Goal: Task Accomplishment & Management: Use online tool/utility

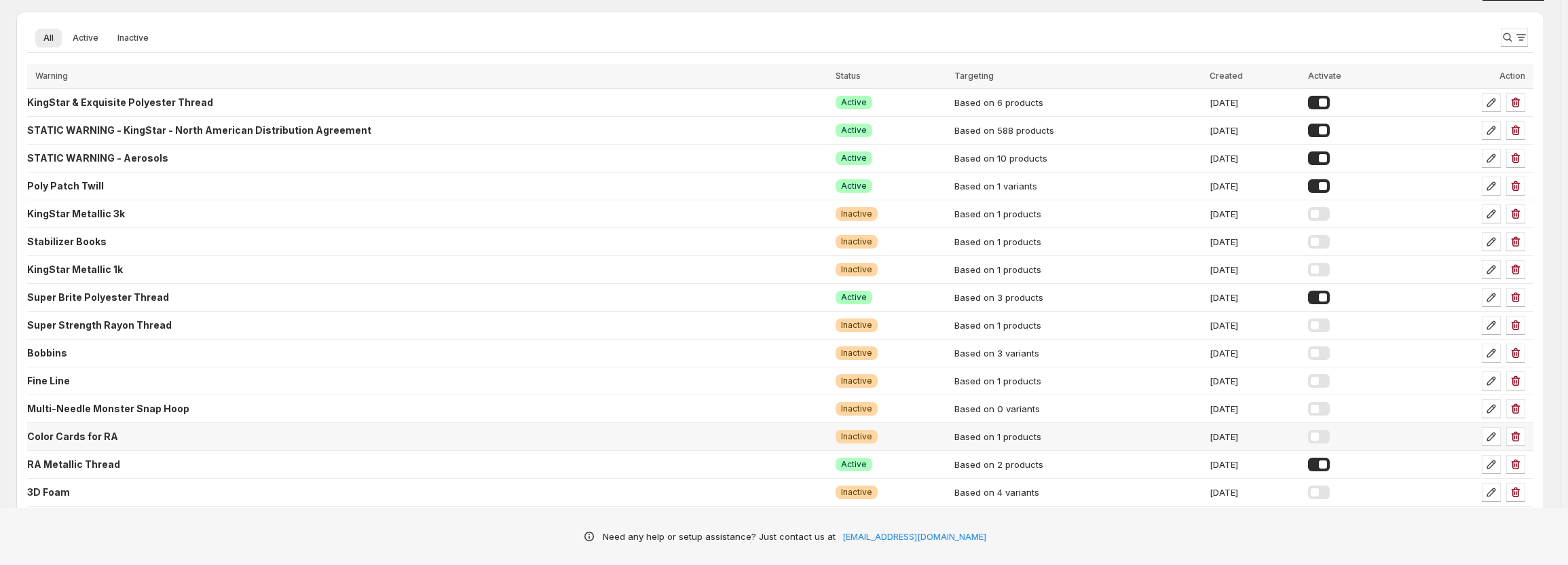
scroll to position [68, 0]
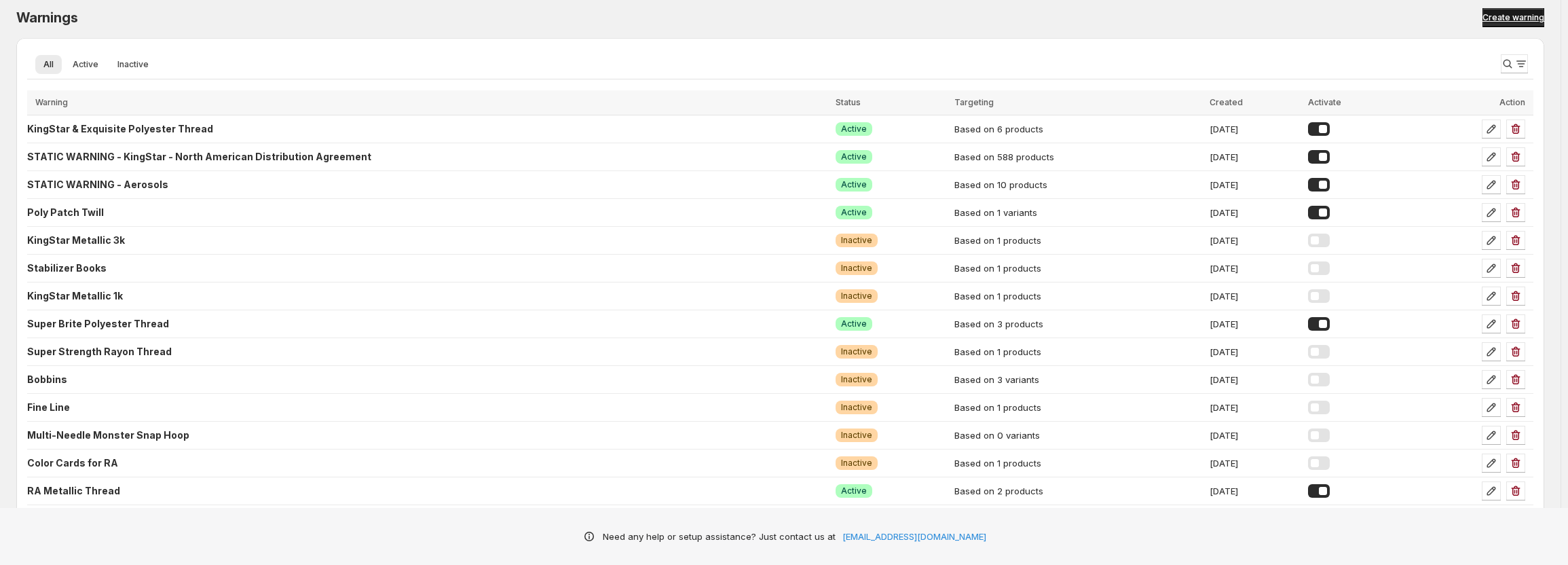
click at [1521, 19] on span "Create warning" at bounding box center [1514, 17] width 62 height 11
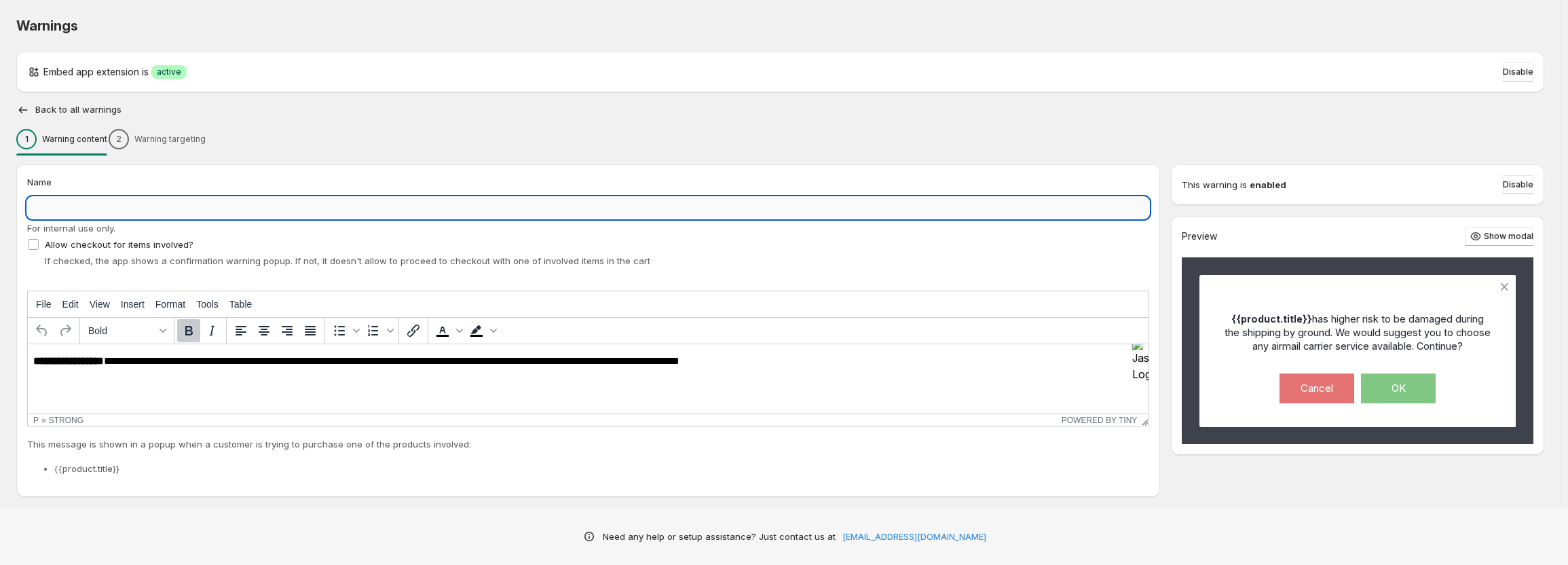
click at [106, 205] on input "Name" at bounding box center [588, 207] width 1122 height 22
type input "**********"
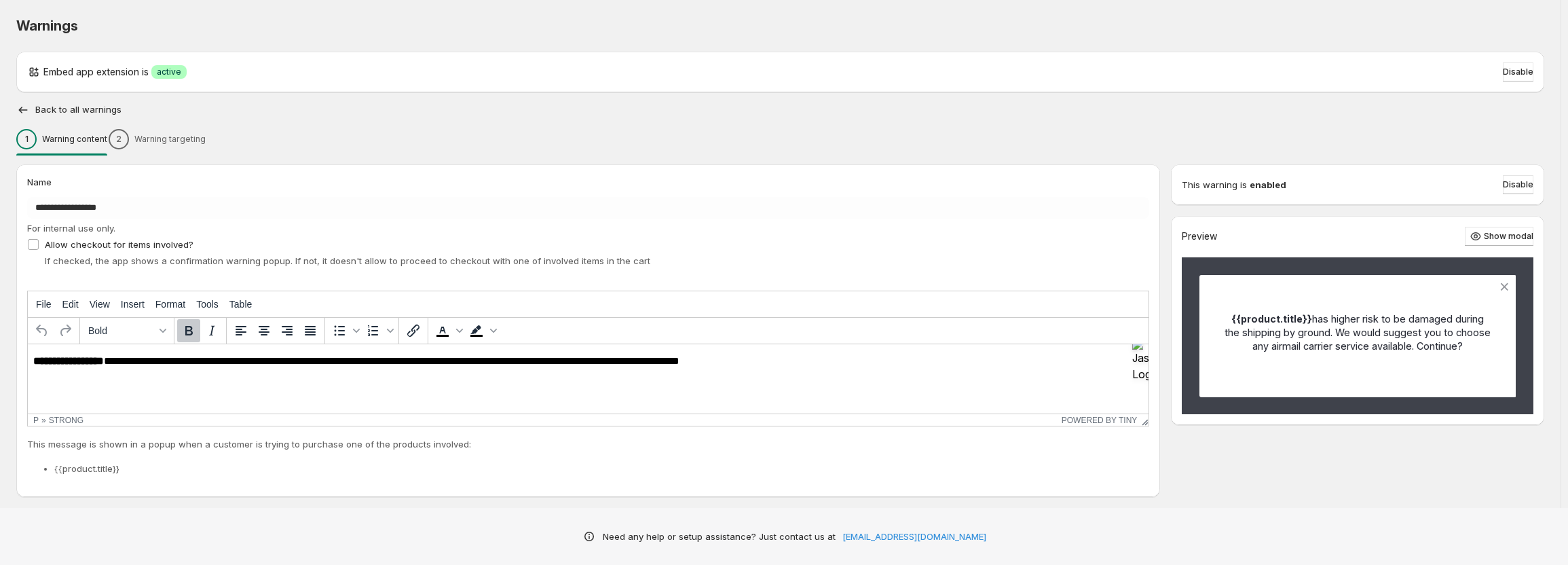
click at [775, 365] on p "**********" at bounding box center [591, 361] width 1116 height 12
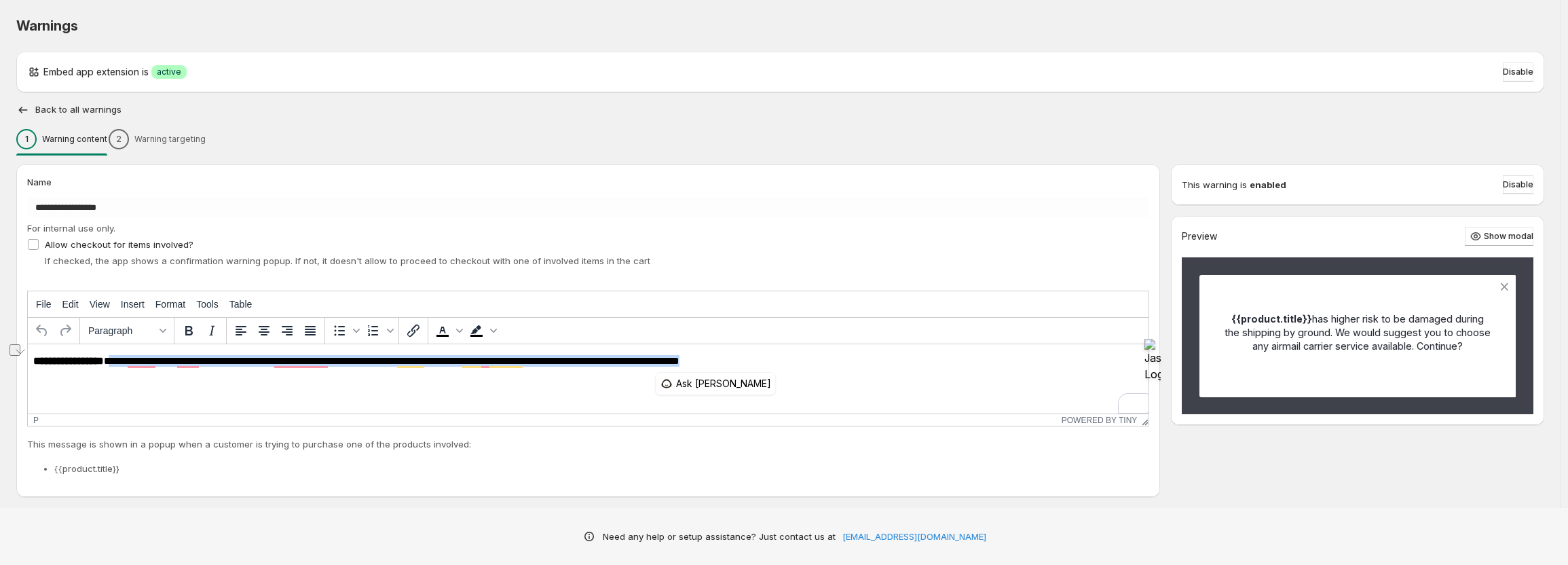
drag, startPoint x: 738, startPoint y: 358, endPoint x: 111, endPoint y: 362, distance: 627.0
click at [111, 362] on p "**********" at bounding box center [591, 361] width 1116 height 12
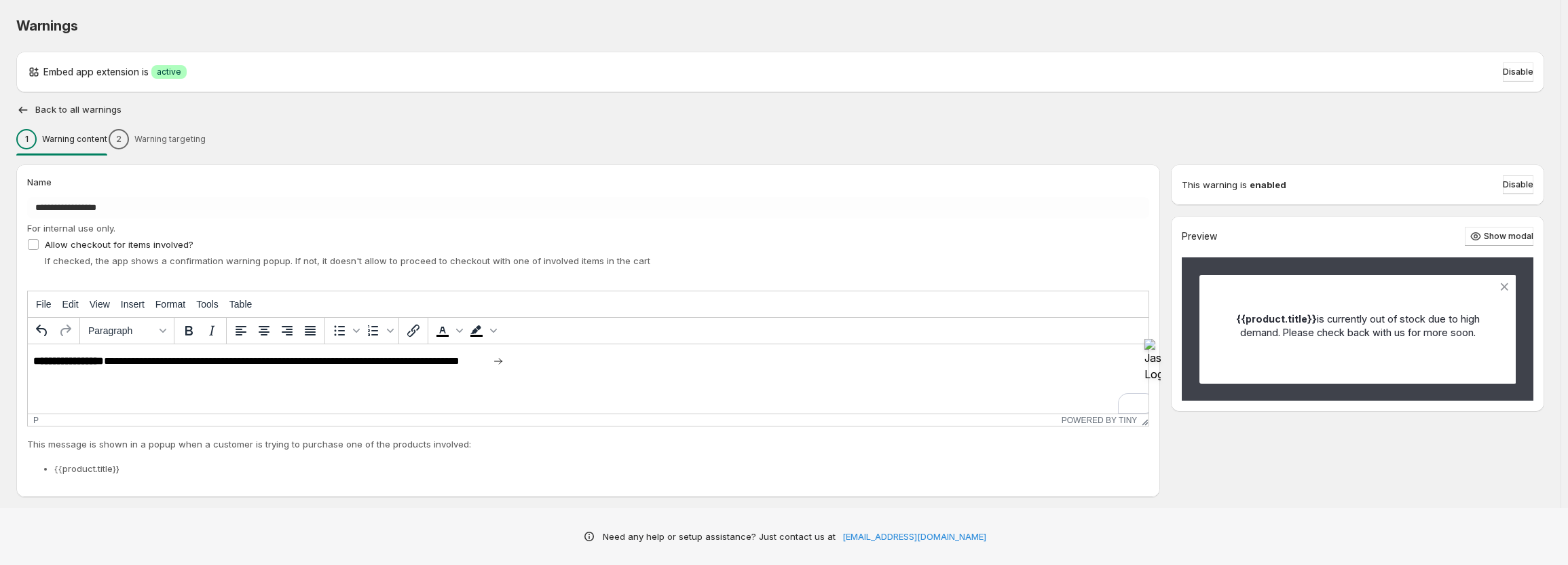
click at [210, 137] on div "1 Warning content 2 Warning targeting" at bounding box center [781, 139] width 1528 height 29
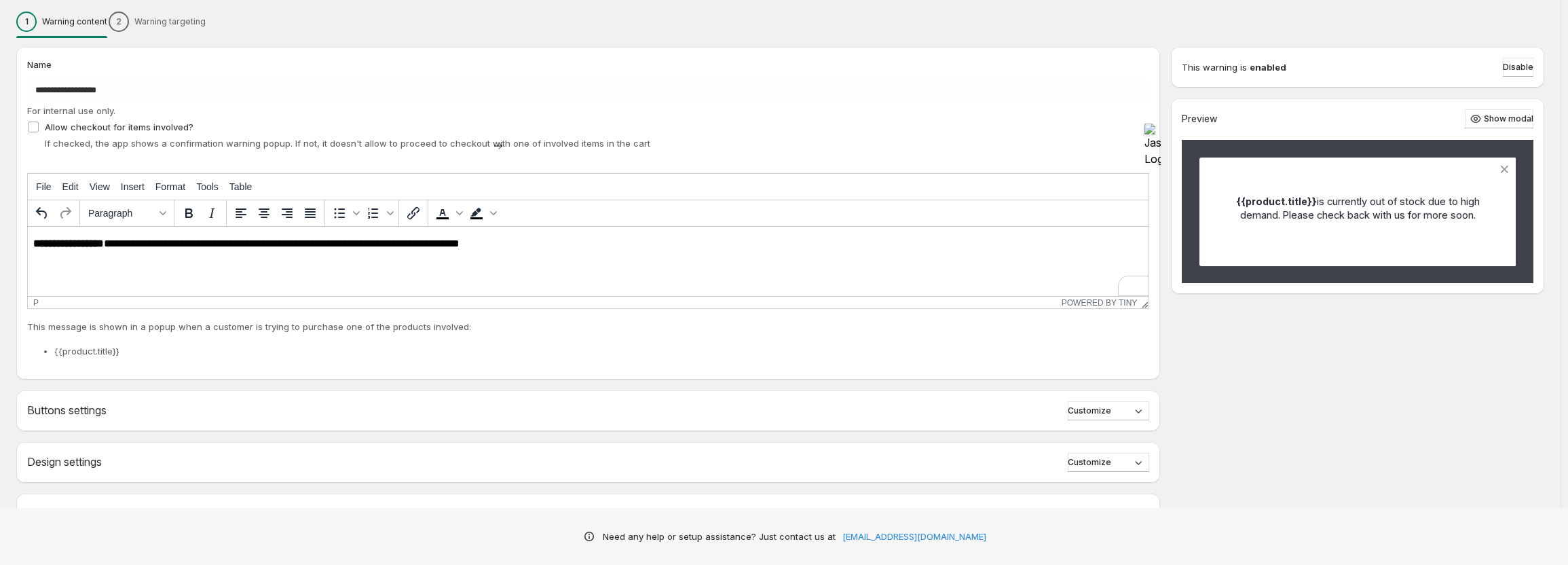
scroll to position [215, 0]
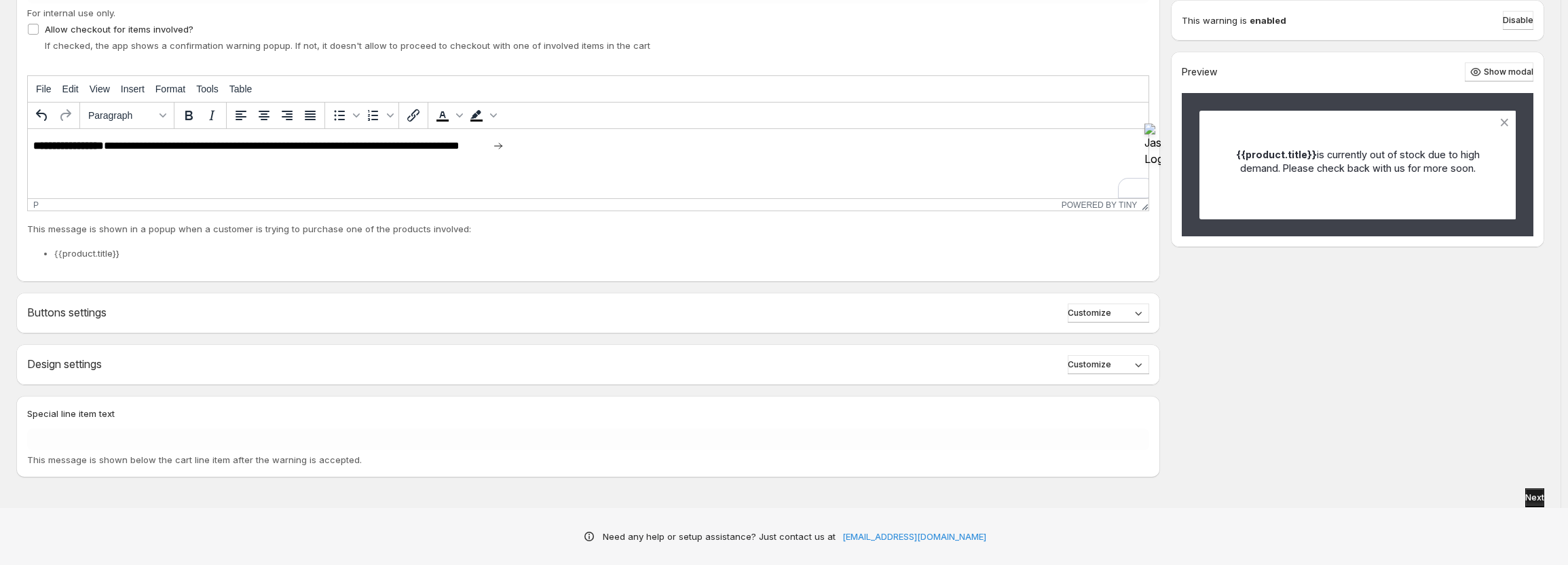
click at [1532, 498] on span "Next" at bounding box center [1535, 498] width 19 height 11
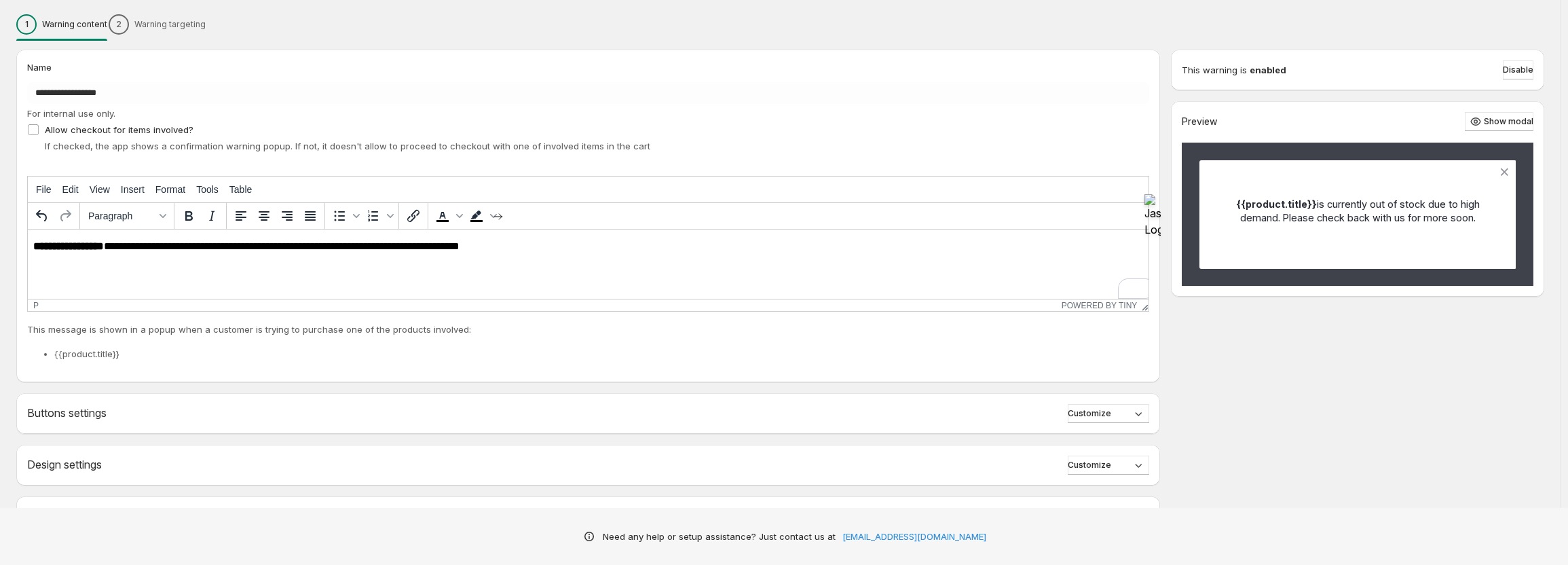
scroll to position [11, 0]
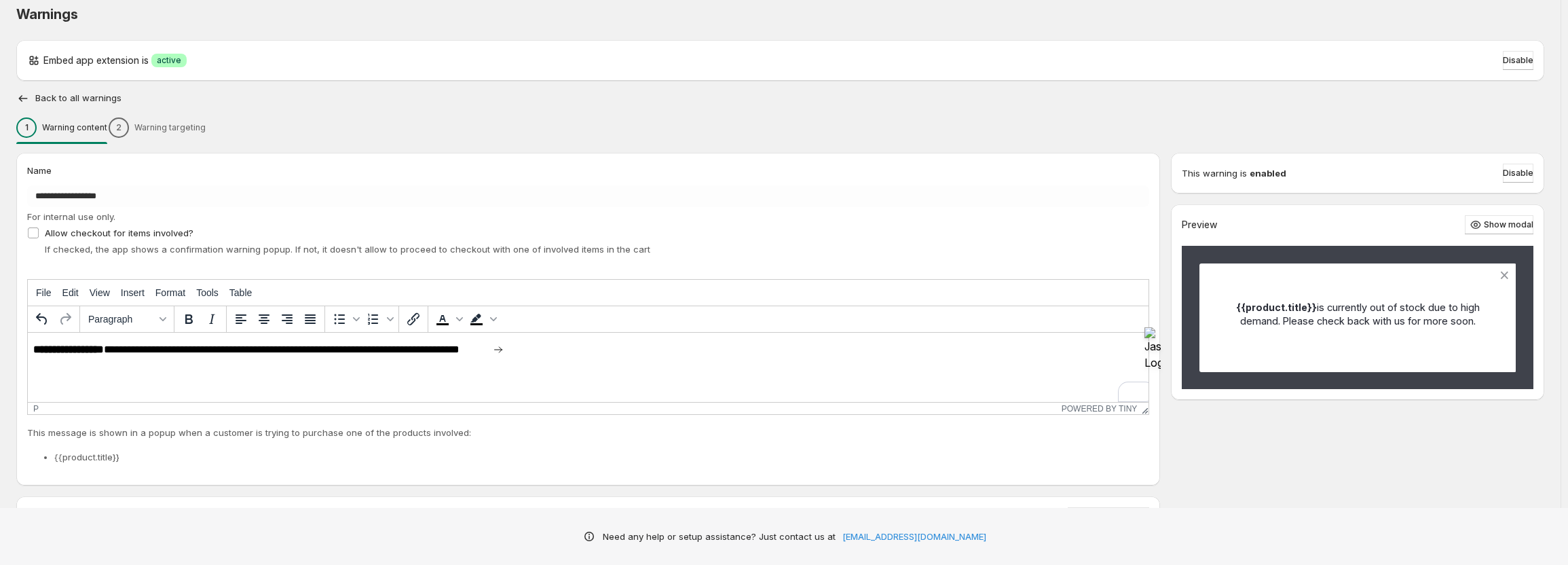
click at [186, 125] on div "1 Warning content 2 Warning targeting" at bounding box center [781, 127] width 1528 height 29
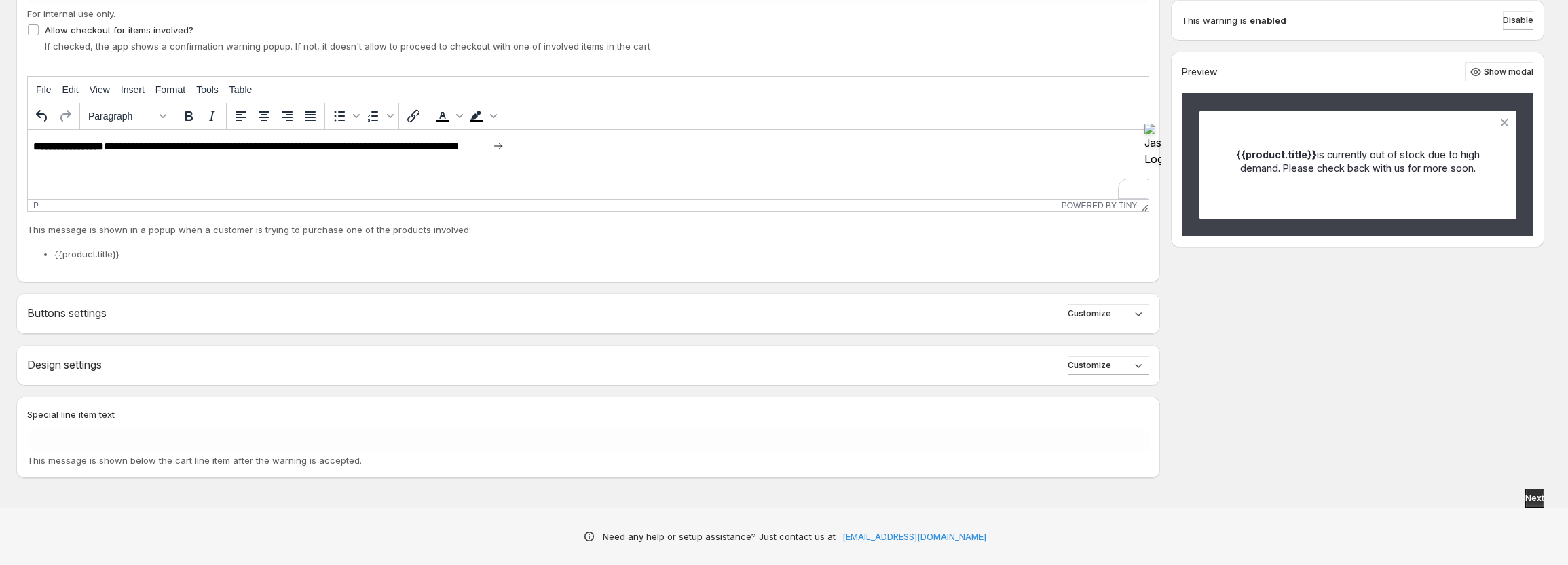
scroll to position [215, 0]
click at [1529, 498] on span "Next" at bounding box center [1535, 498] width 19 height 11
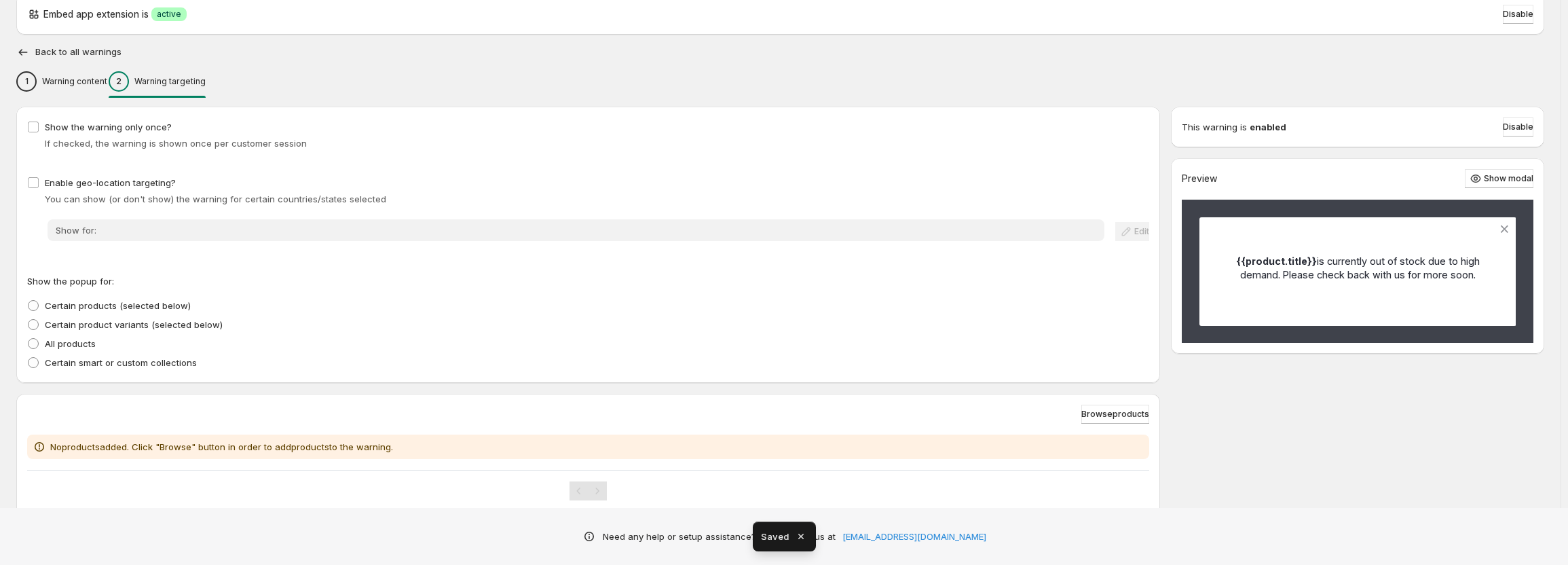
scroll to position [68, 0]
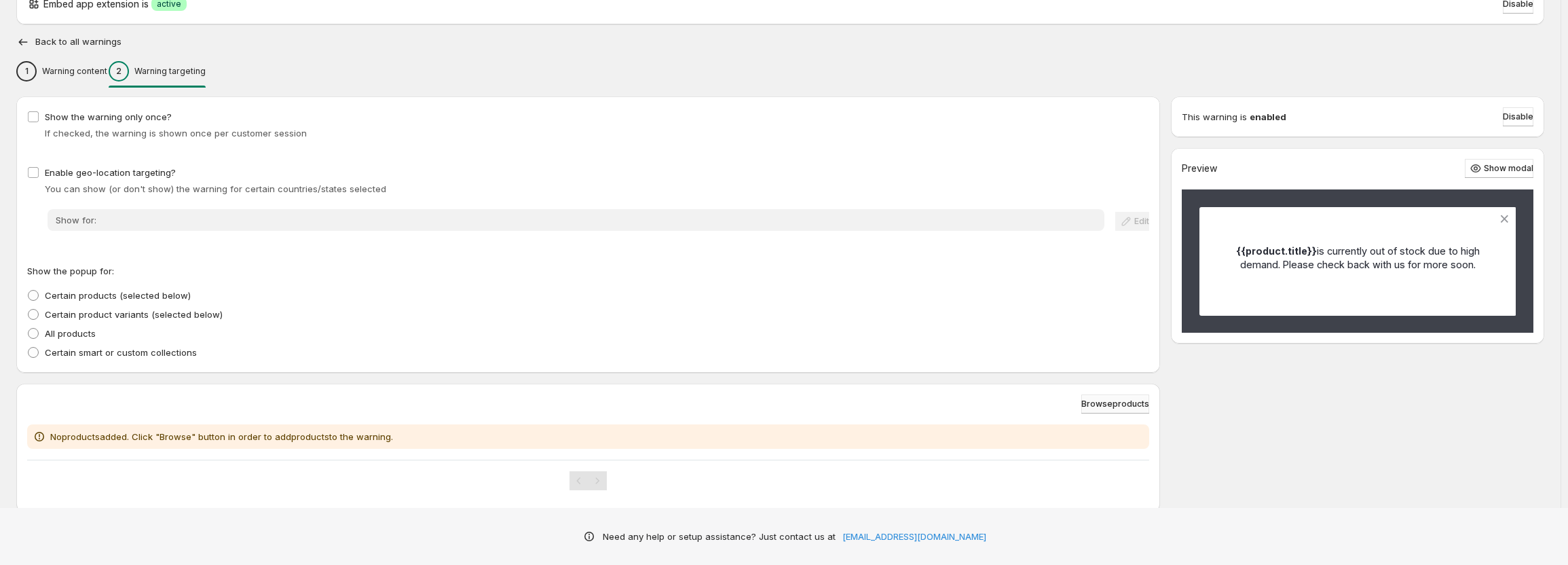
click at [1096, 402] on span "Browse products" at bounding box center [1115, 404] width 68 height 11
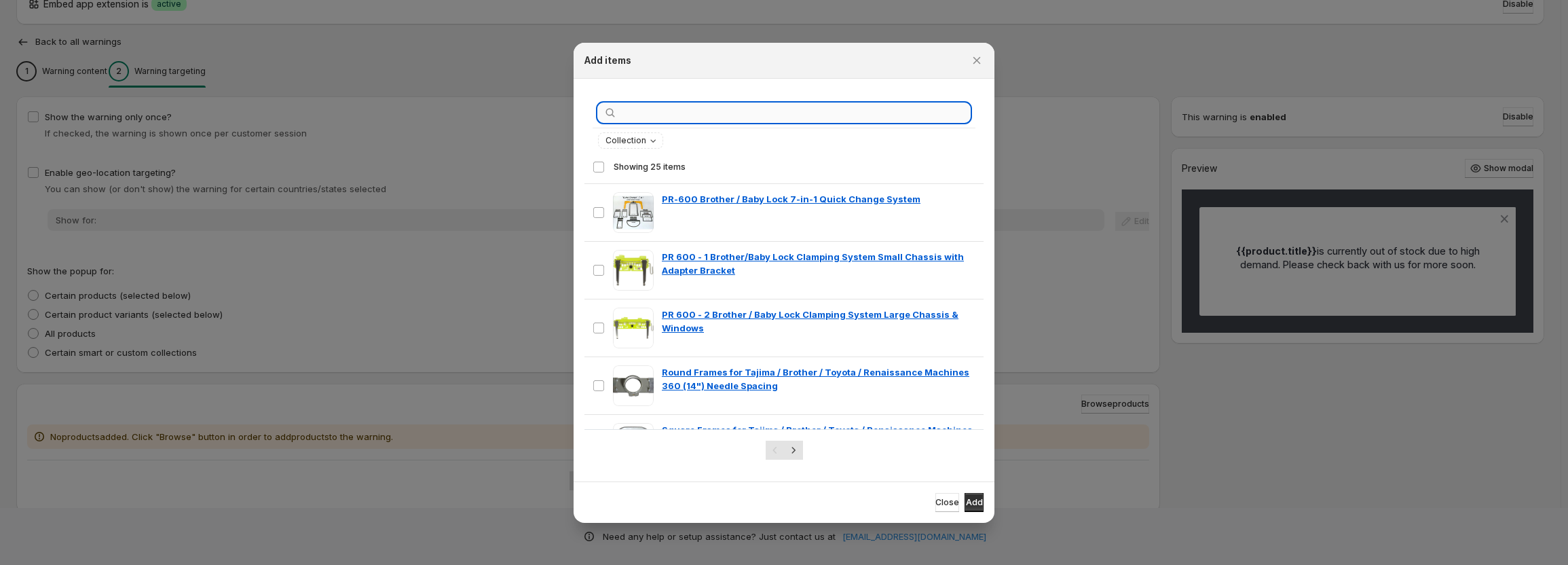
click at [741, 106] on input ":r2i:" at bounding box center [795, 113] width 351 height 19
paste input "**********"
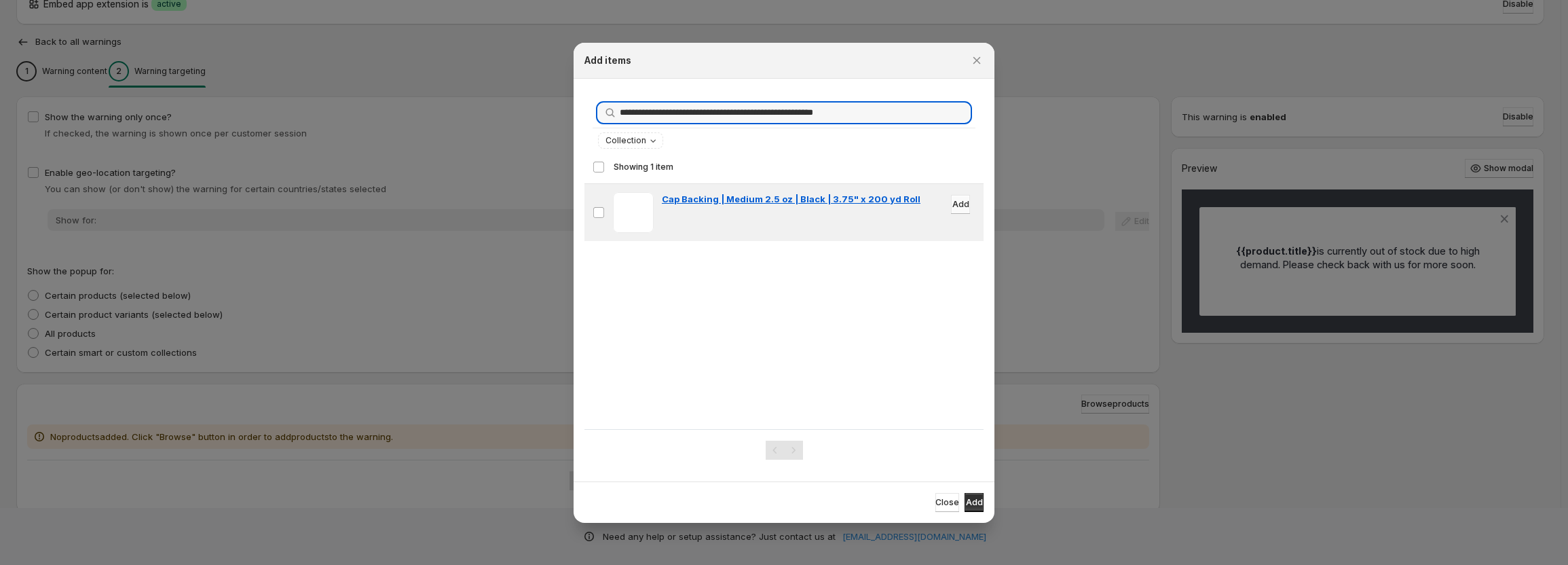
click at [952, 203] on span "Add" at bounding box center [961, 204] width 17 height 11
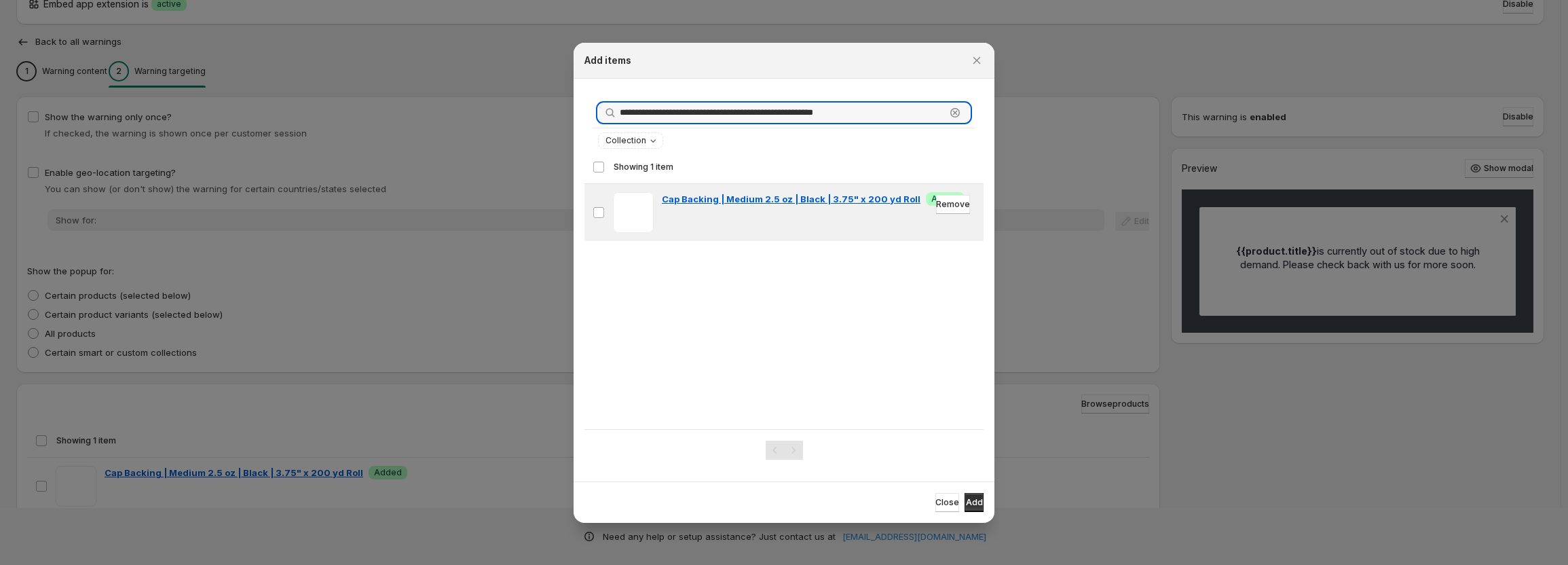
drag, startPoint x: 896, startPoint y: 116, endPoint x: 462, endPoint y: 87, distance: 435.0
paste input ":r2i:"
type input "**********"
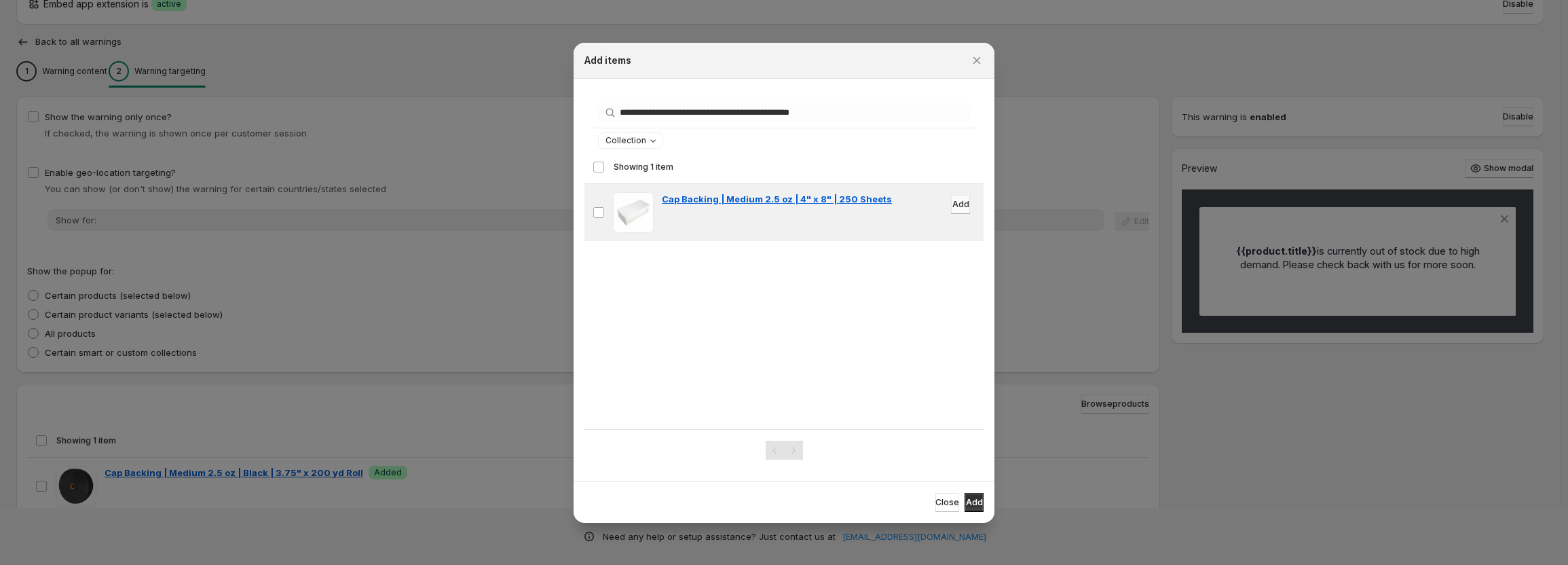
click at [952, 201] on span "Add" at bounding box center [961, 204] width 17 height 11
click at [935, 504] on span "Close" at bounding box center [947, 503] width 24 height 11
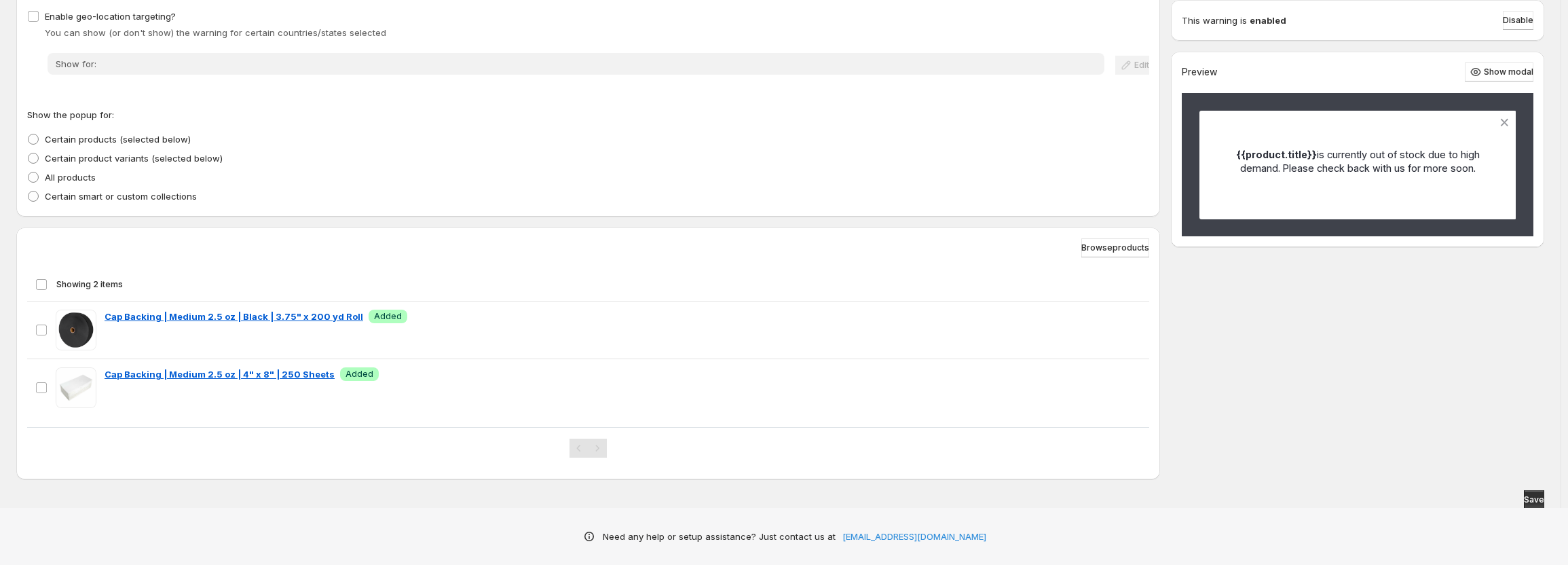
scroll to position [226, 0]
click at [1529, 493] on span "Save" at bounding box center [1534, 498] width 21 height 11
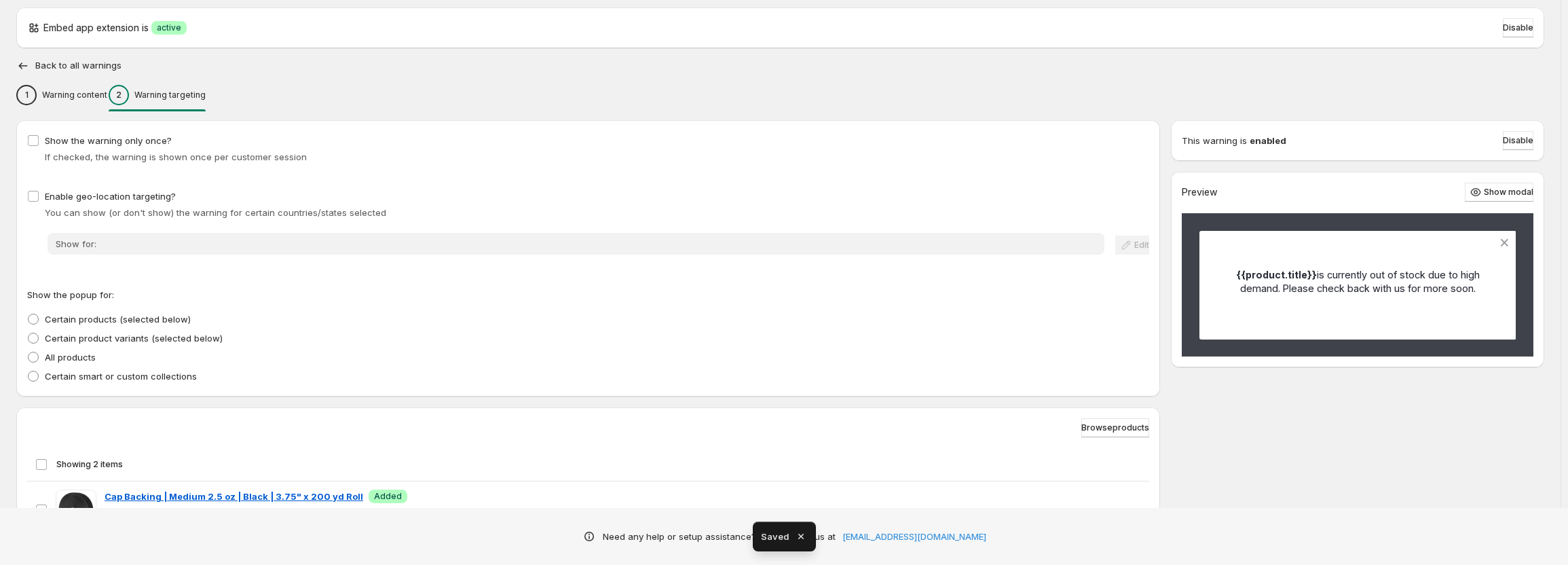
scroll to position [68, 0]
